Goal: Task Accomplishment & Management: Use online tool/utility

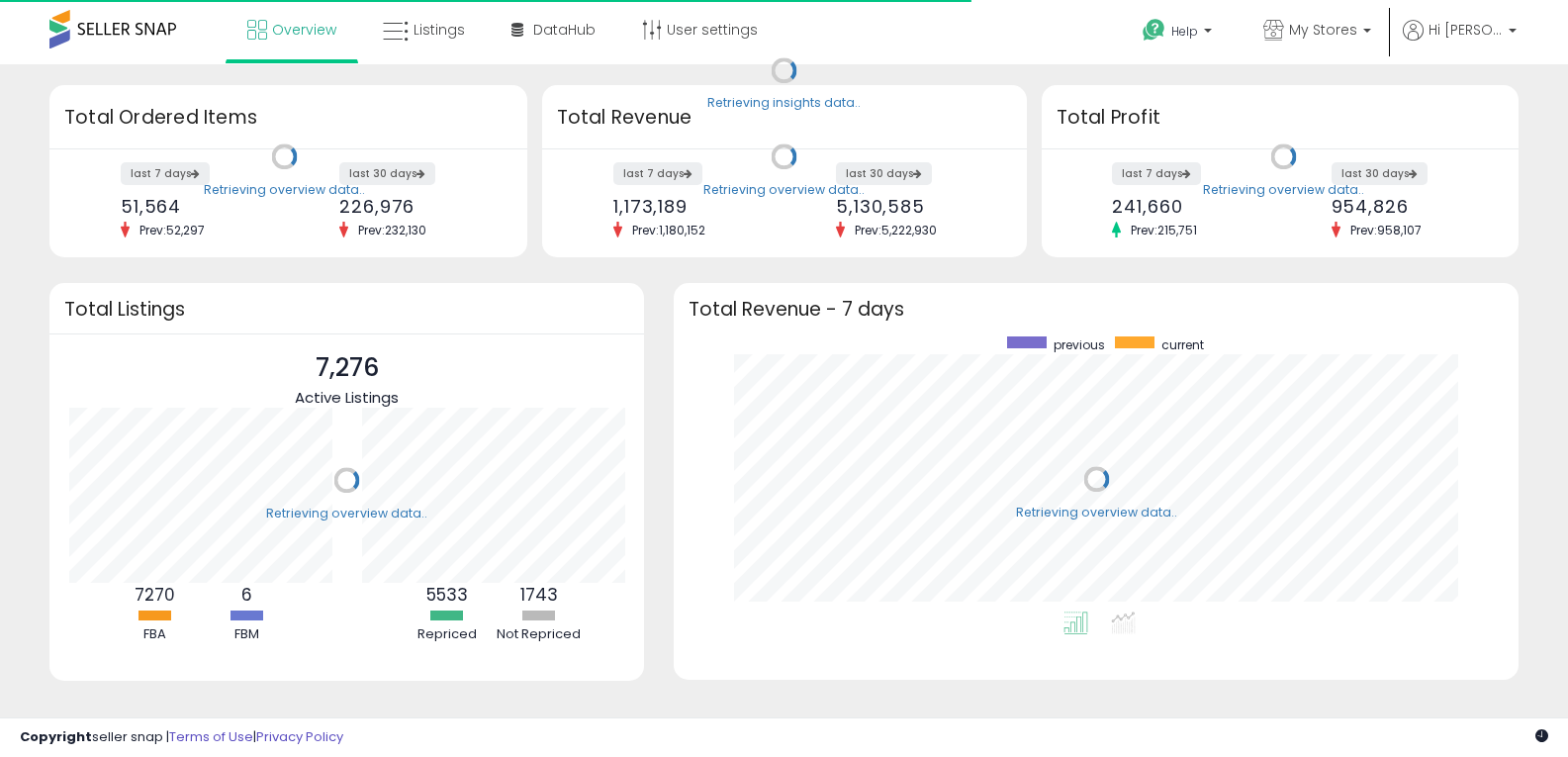
scroll to position [275, 805]
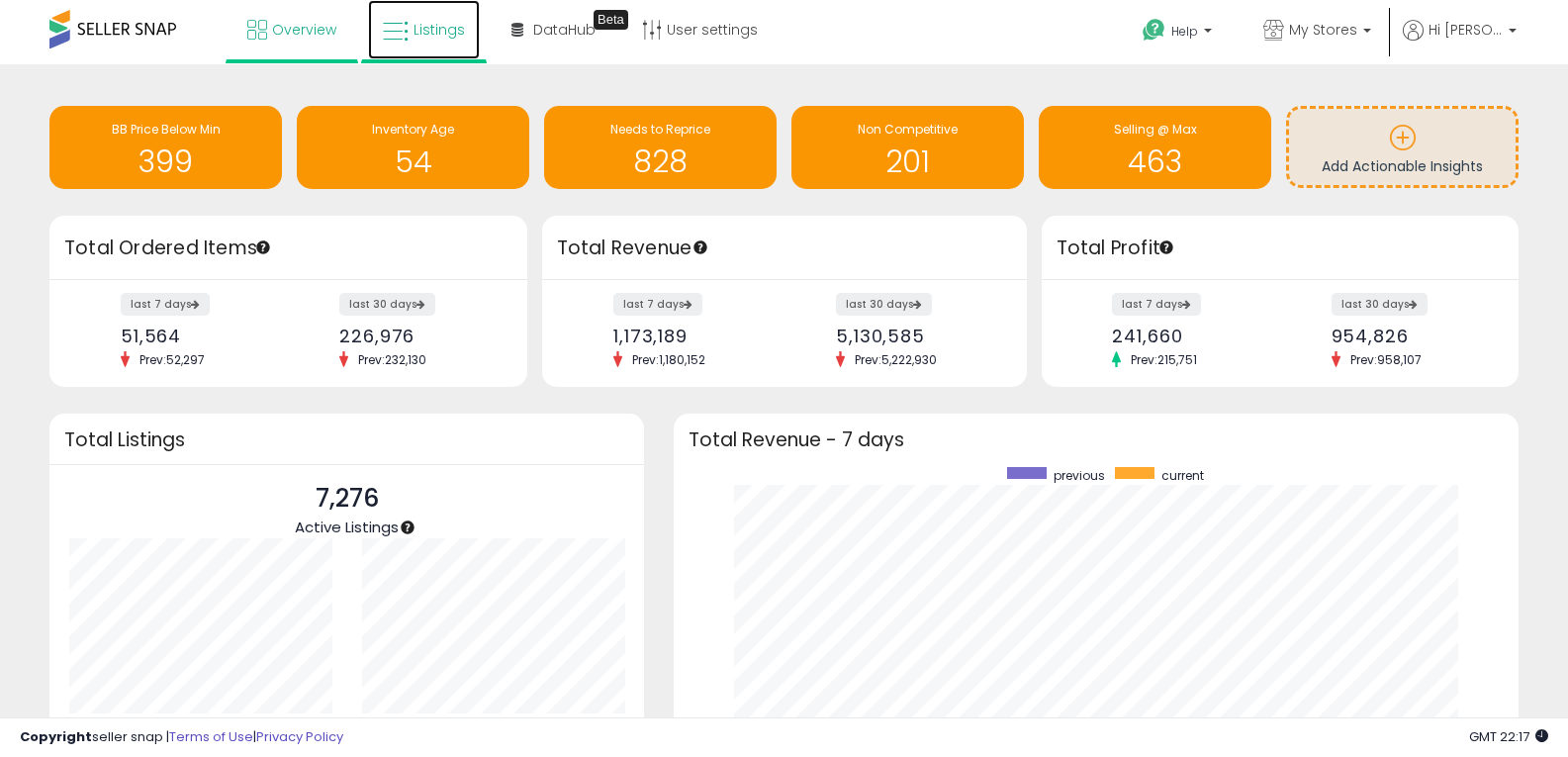
click at [432, 35] on span "Listings" at bounding box center [439, 30] width 52 height 20
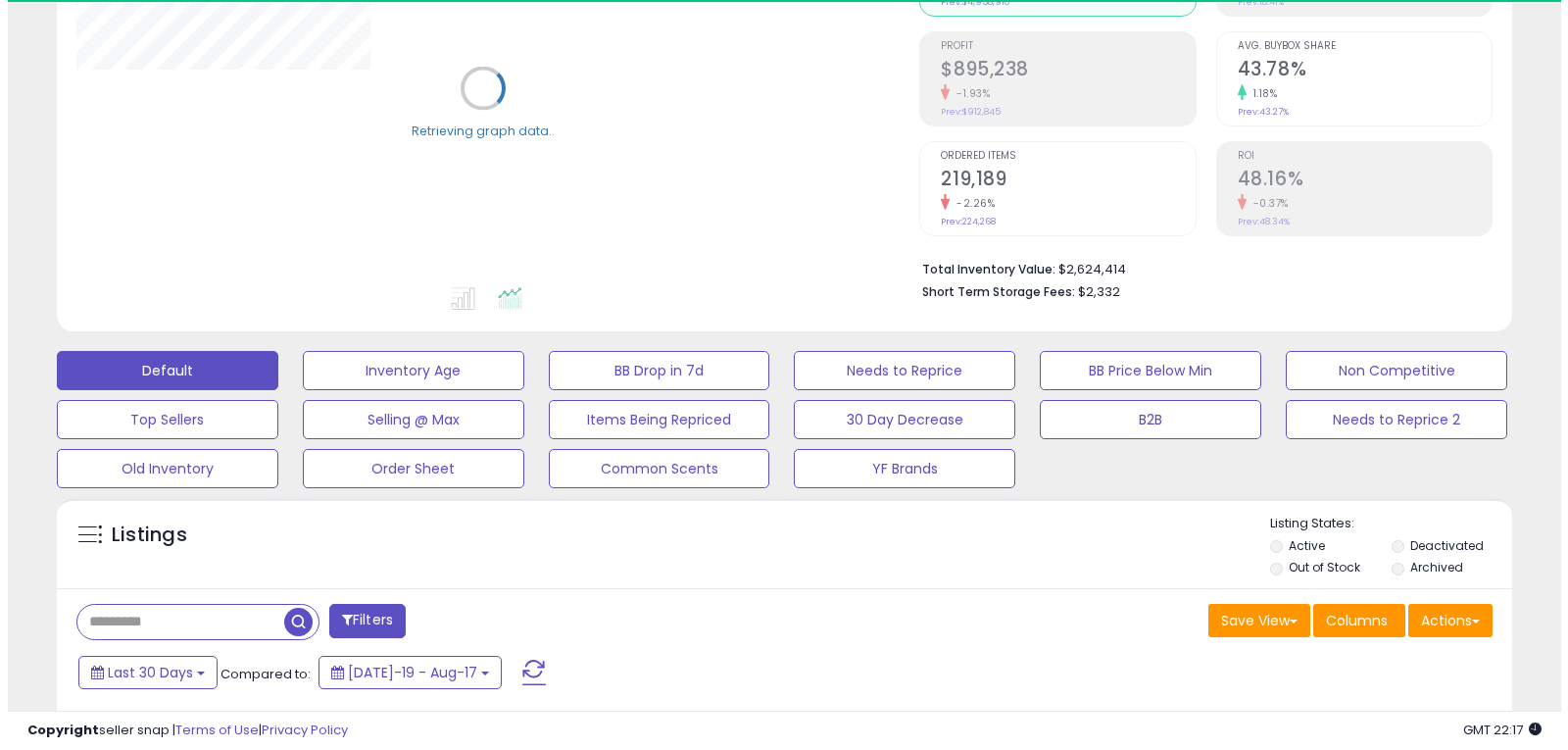
scroll to position [294, 0]
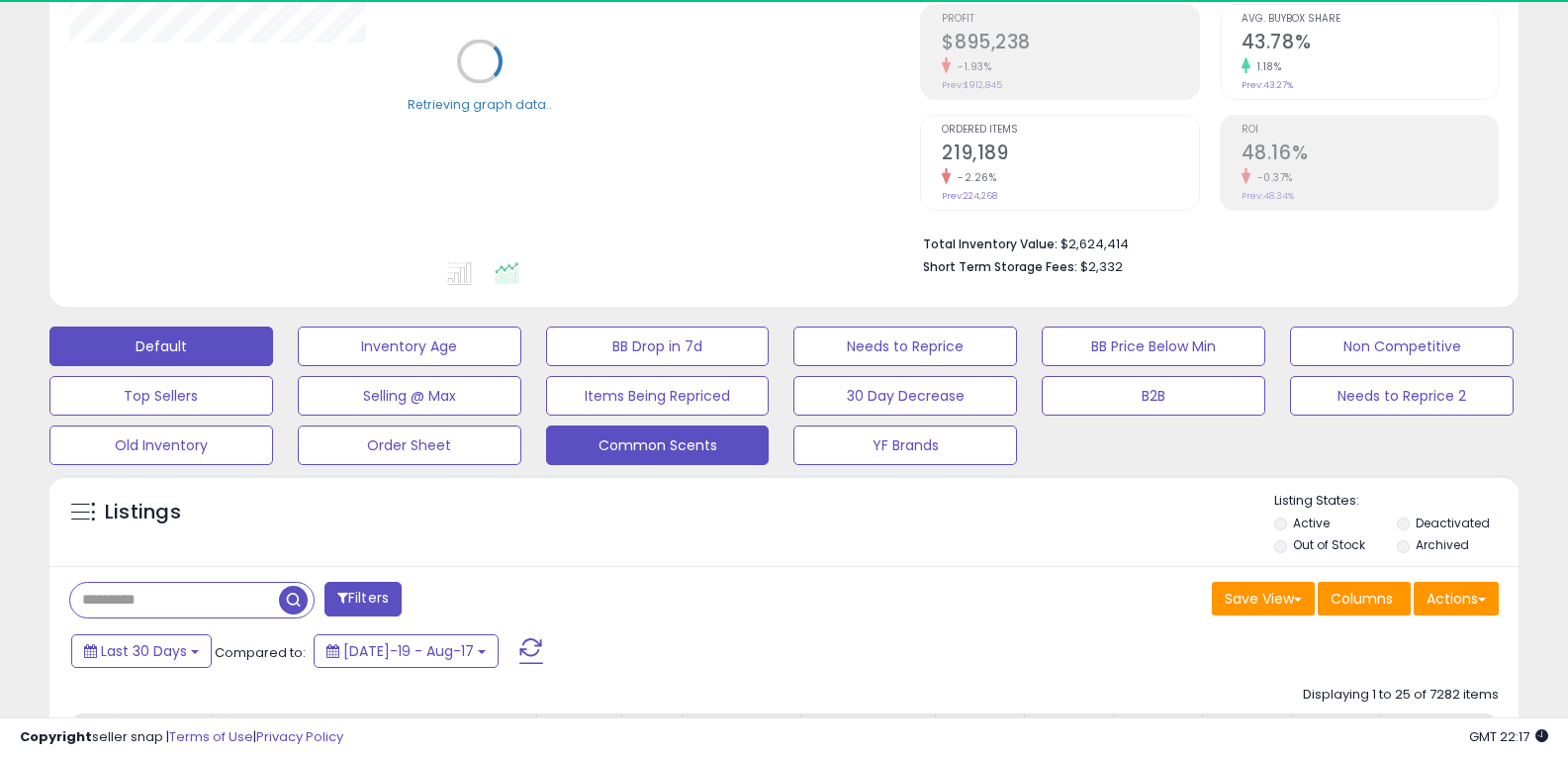
click at [643, 439] on button "Common Scents" at bounding box center [657, 445] width 223 height 40
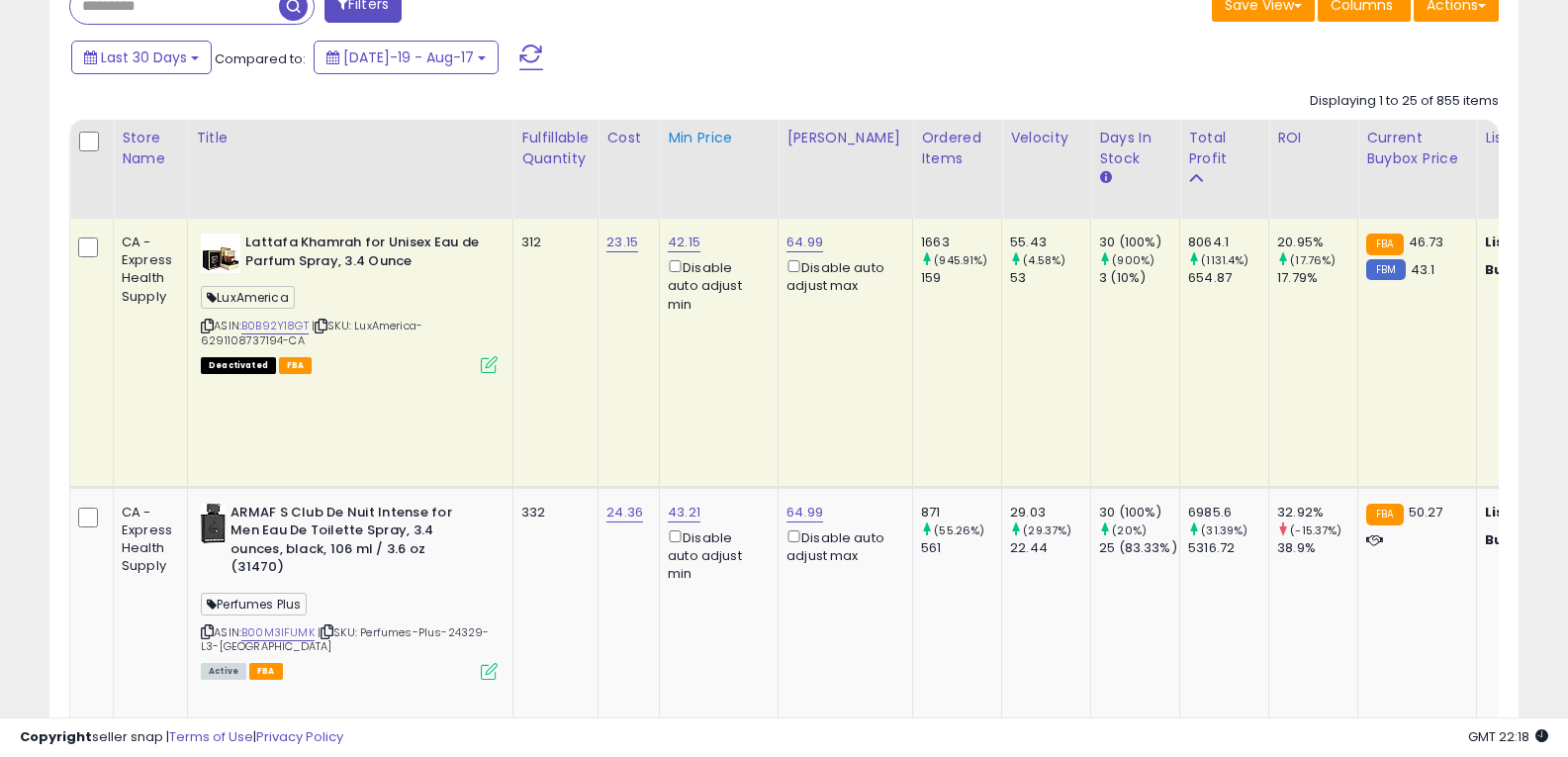
scroll to position [692, 0]
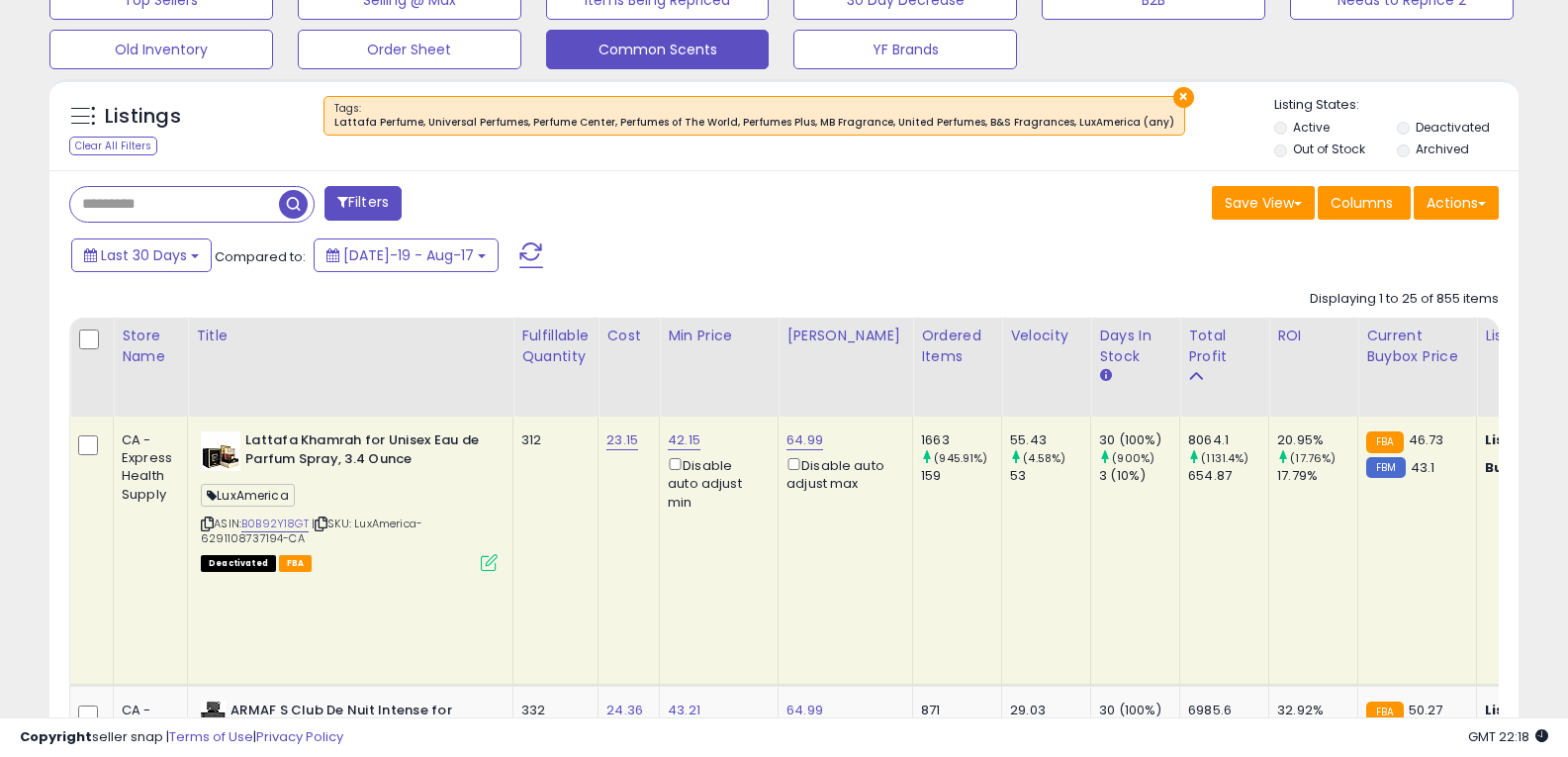
click at [168, 205] on input "text" at bounding box center [175, 204] width 209 height 35
type input "*******"
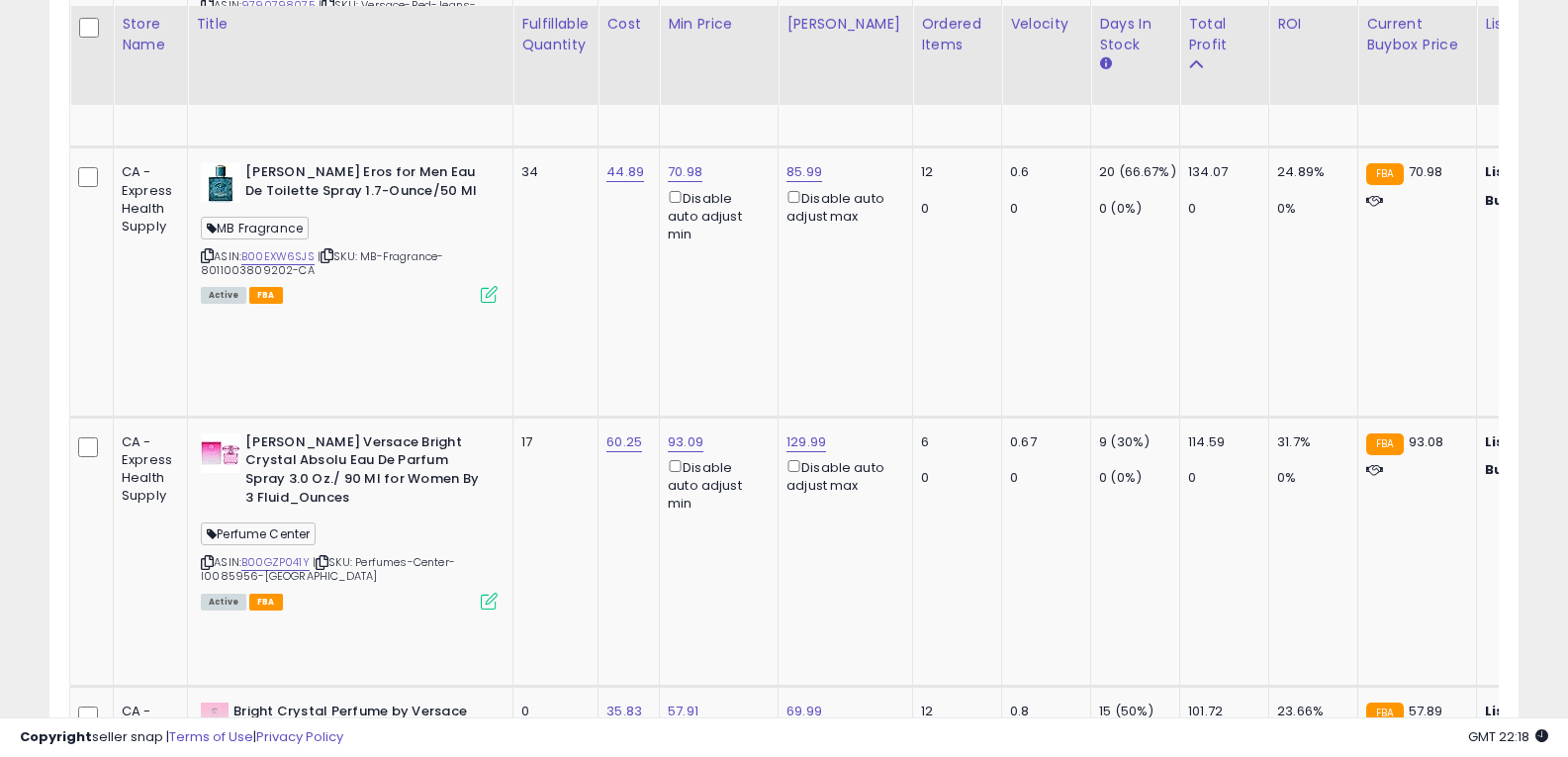
scroll to position [4101, 0]
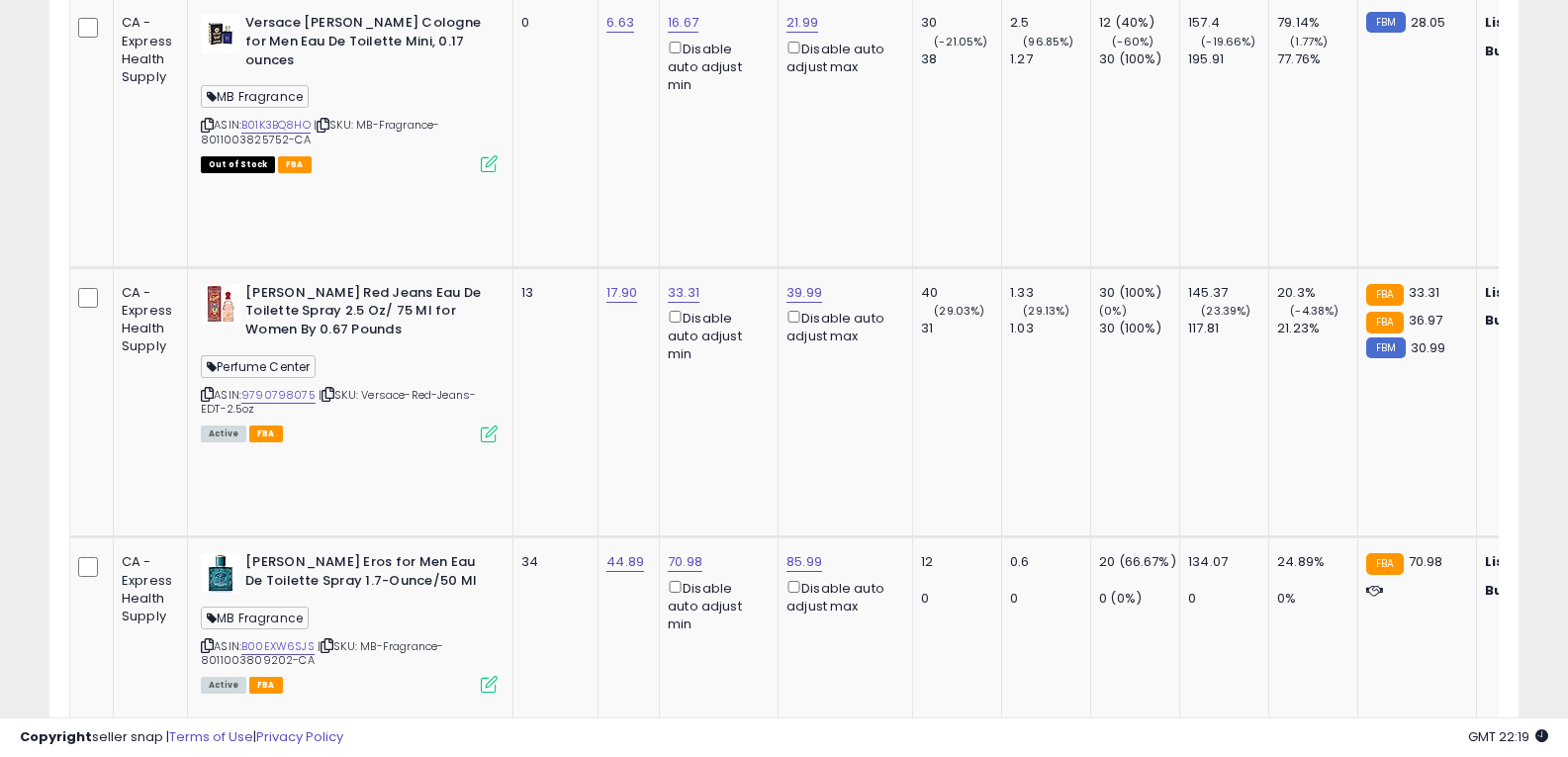
scroll to position [3507, 0]
